Goal: Task Accomplishment & Management: Manage account settings

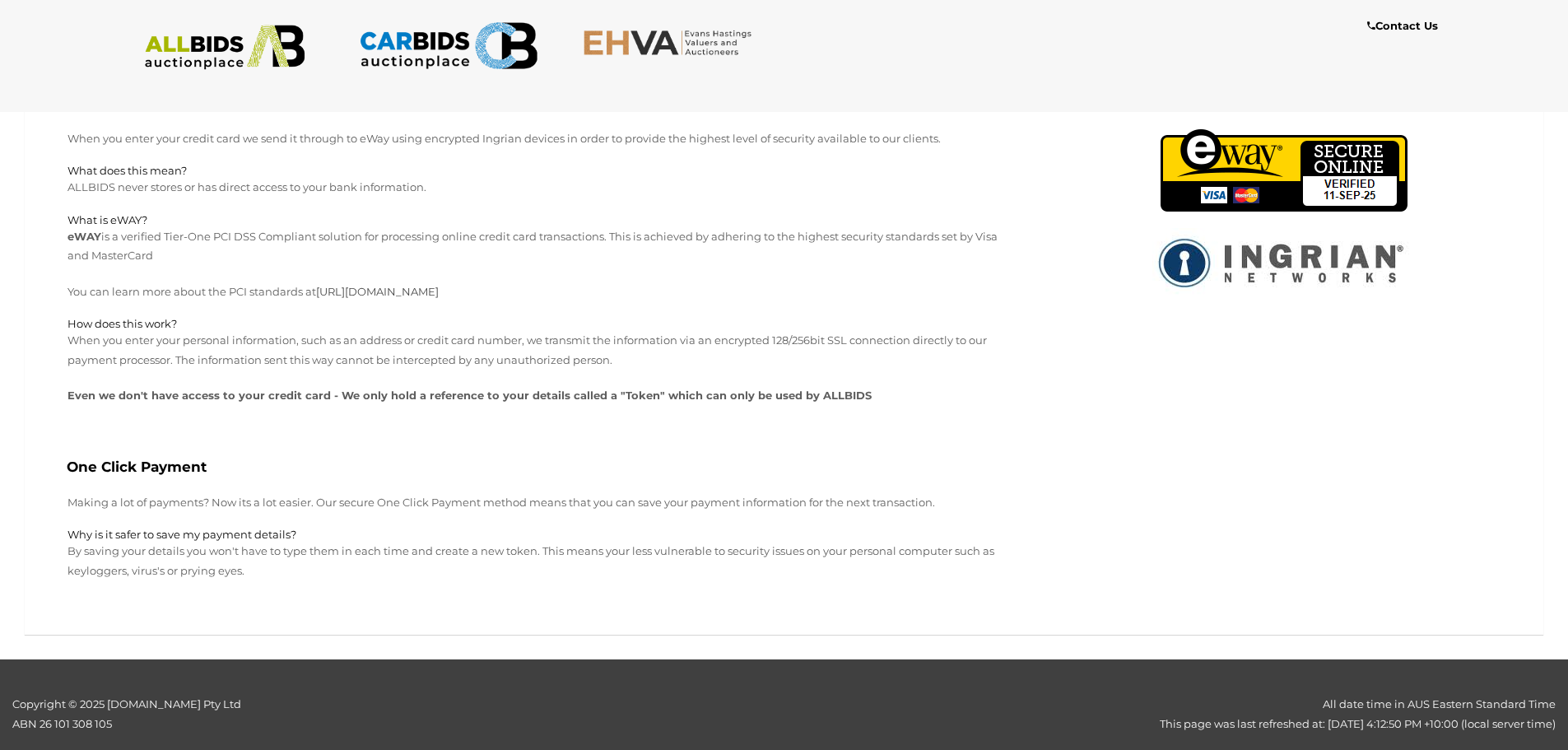
scroll to position [987, 0]
